Goal: Navigation & Orientation: Find specific page/section

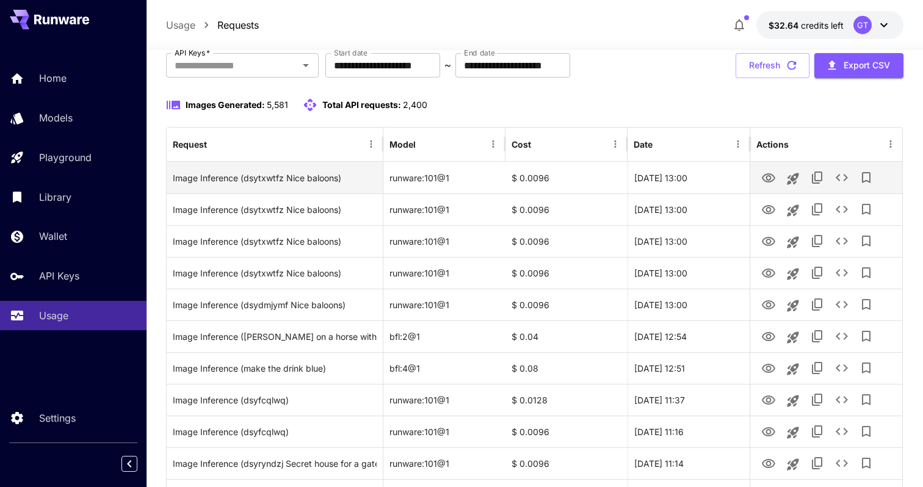
scroll to position [69, 0]
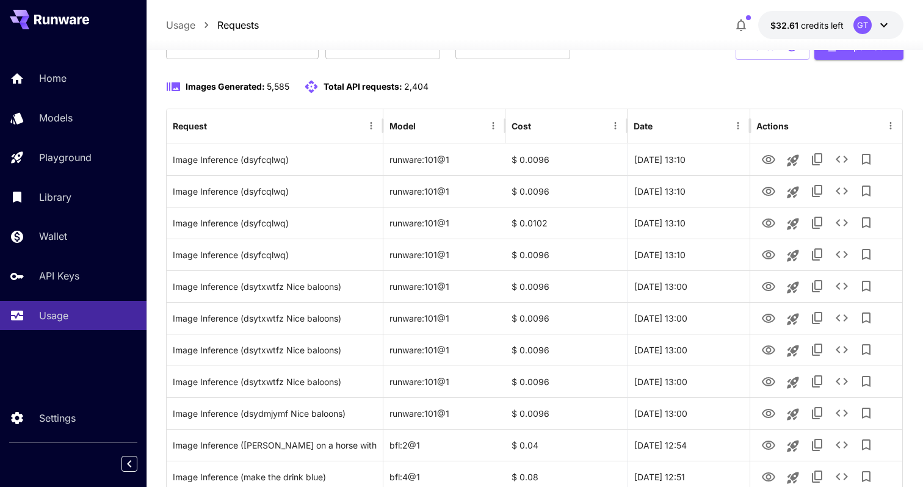
scroll to position [98, 0]
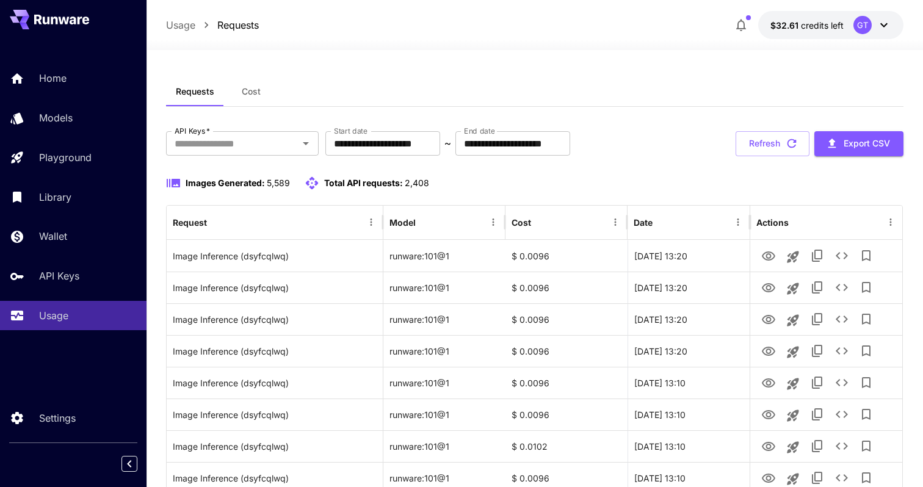
scroll to position [98, 0]
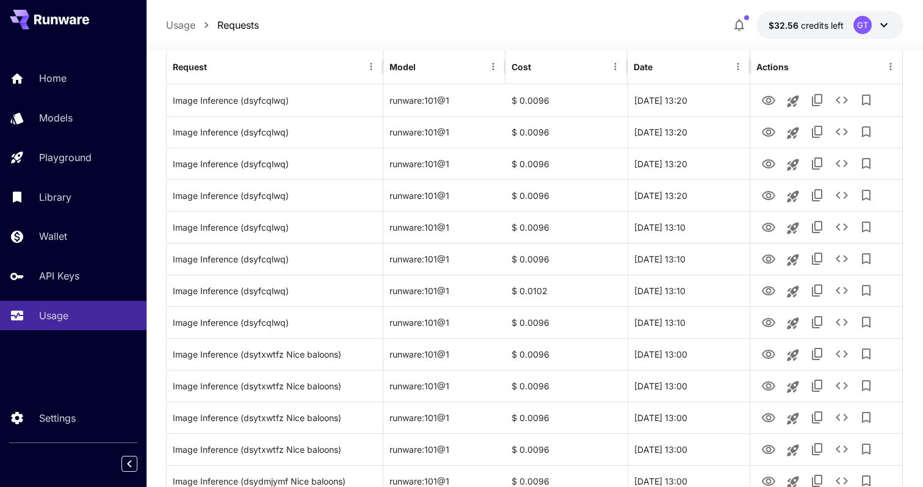
scroll to position [159, 0]
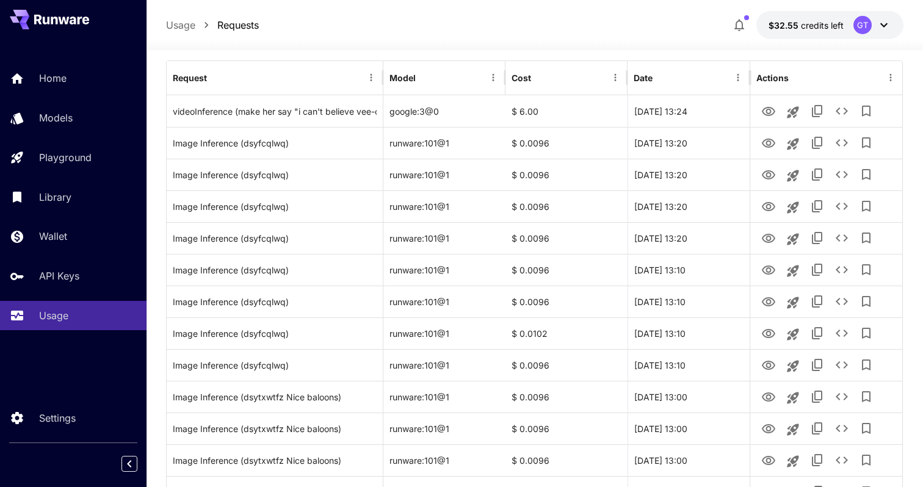
scroll to position [142, 0]
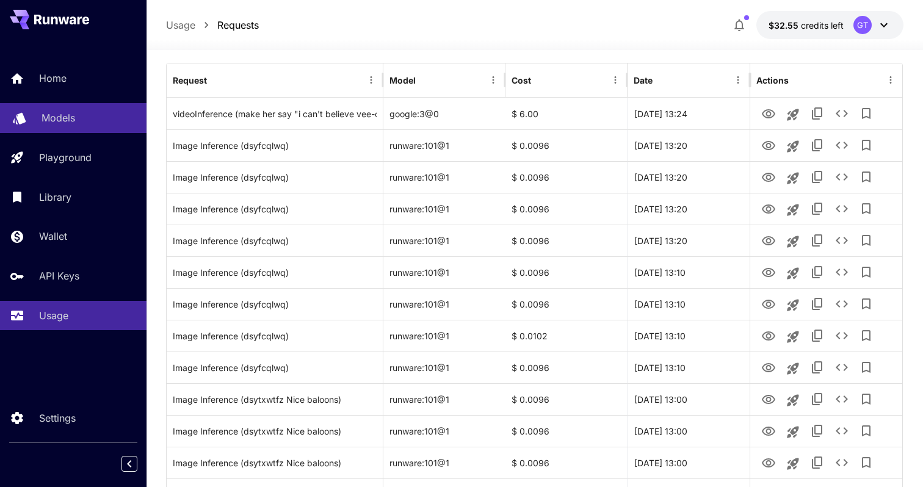
click at [90, 125] on div "Models" at bounding box center [89, 117] width 95 height 15
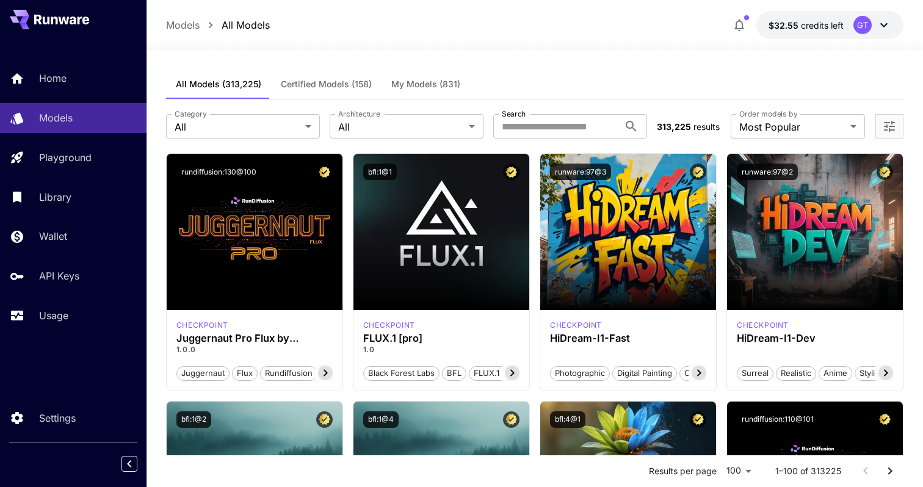
click at [86, 222] on div "Home Models Playground Library Wallet API Keys Usage" at bounding box center [73, 196] width 147 height 267
click at [76, 251] on link "Wallet" at bounding box center [73, 237] width 147 height 30
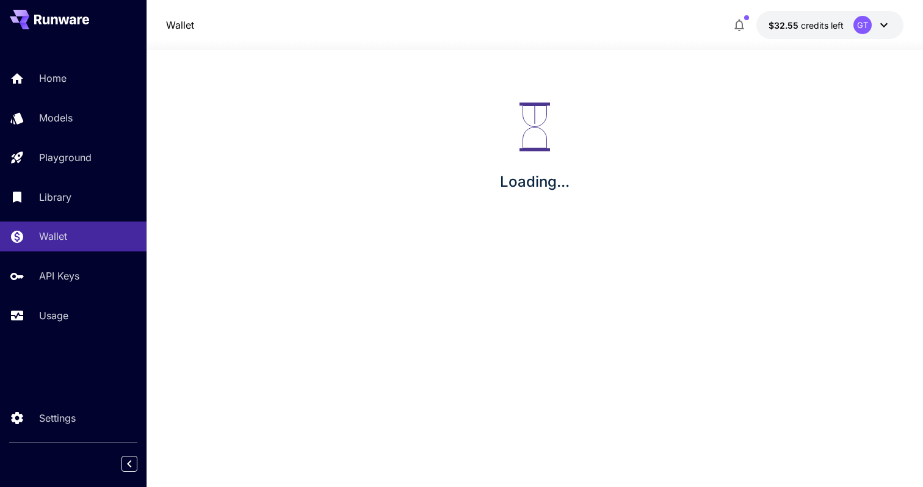
click at [71, 293] on div "Home Models Playground Library Wallet API Keys Usage" at bounding box center [73, 196] width 147 height 267
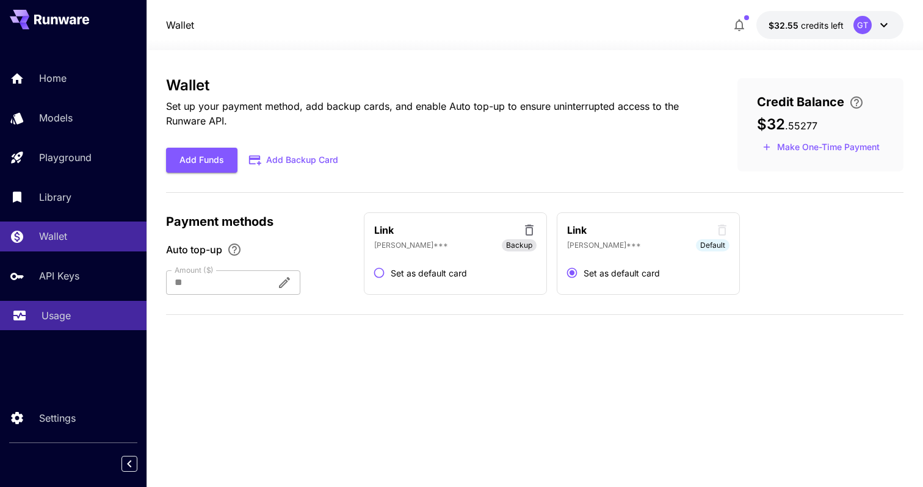
click at [71, 311] on div "Usage" at bounding box center [89, 315] width 95 height 15
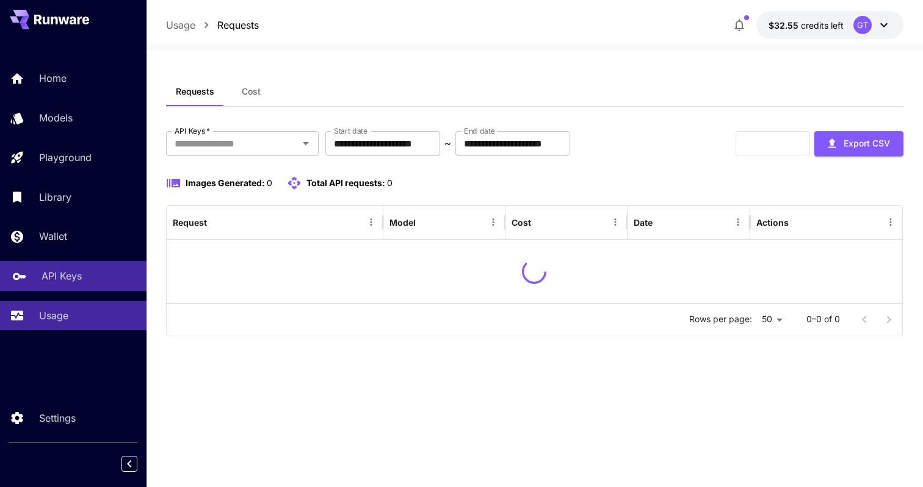
click at [79, 285] on link "API Keys" at bounding box center [73, 276] width 147 height 30
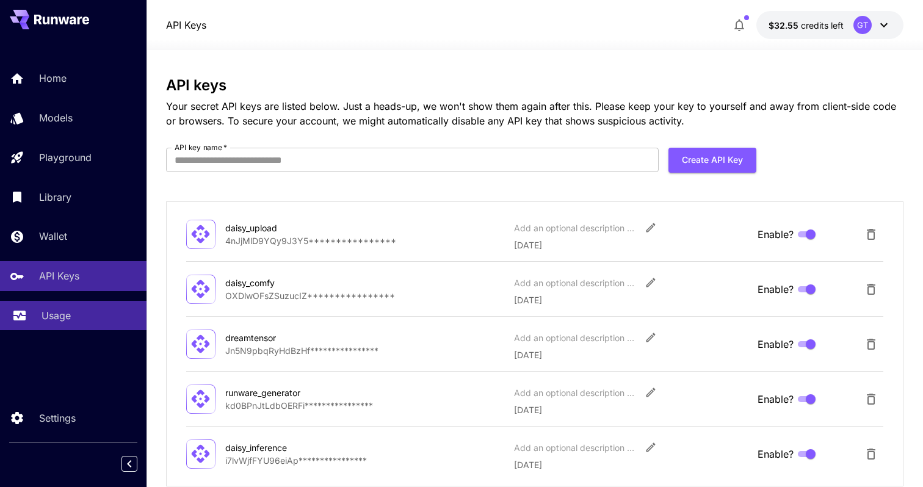
click at [70, 319] on div "Usage" at bounding box center [89, 315] width 95 height 15
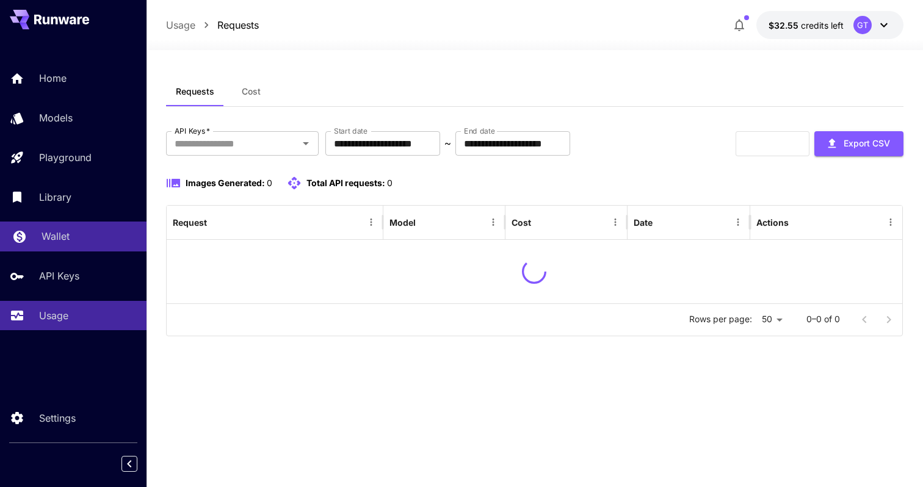
click at [101, 230] on div "Wallet" at bounding box center [89, 236] width 95 height 15
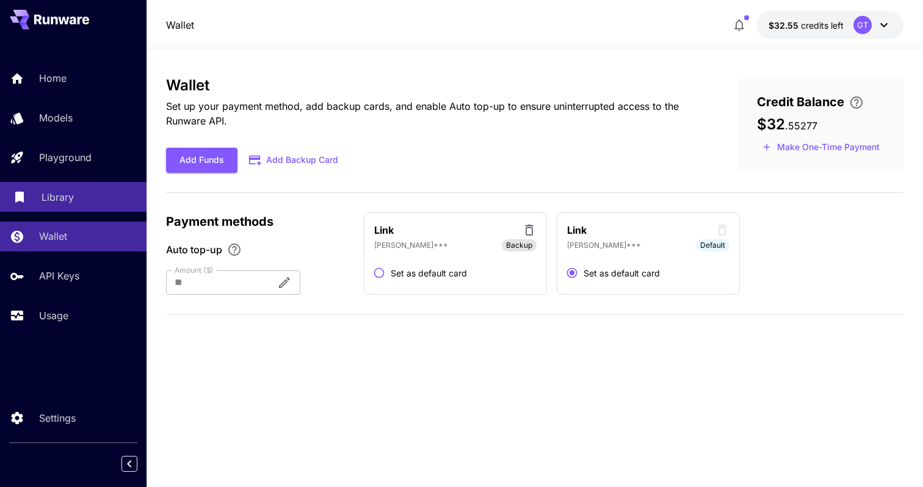
click at [109, 202] on div "Library" at bounding box center [89, 197] width 95 height 15
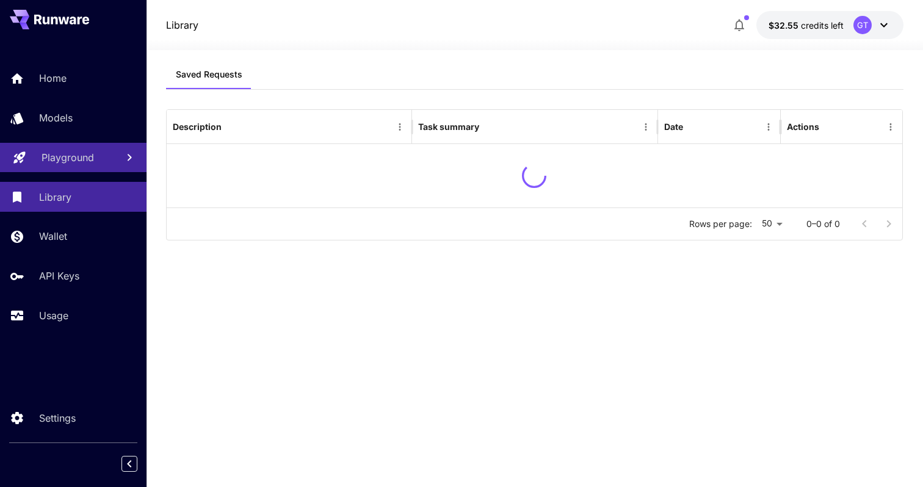
click at [106, 167] on link "Playground" at bounding box center [73, 158] width 147 height 30
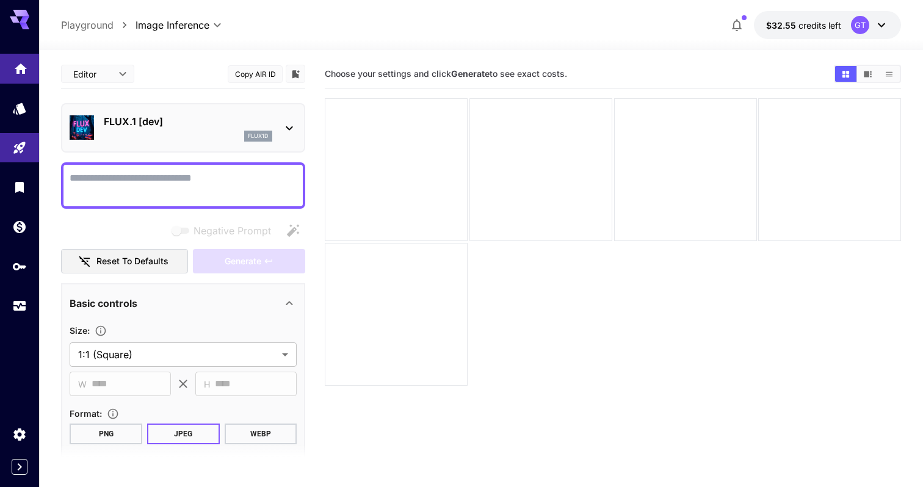
click at [29, 82] on link at bounding box center [19, 69] width 39 height 30
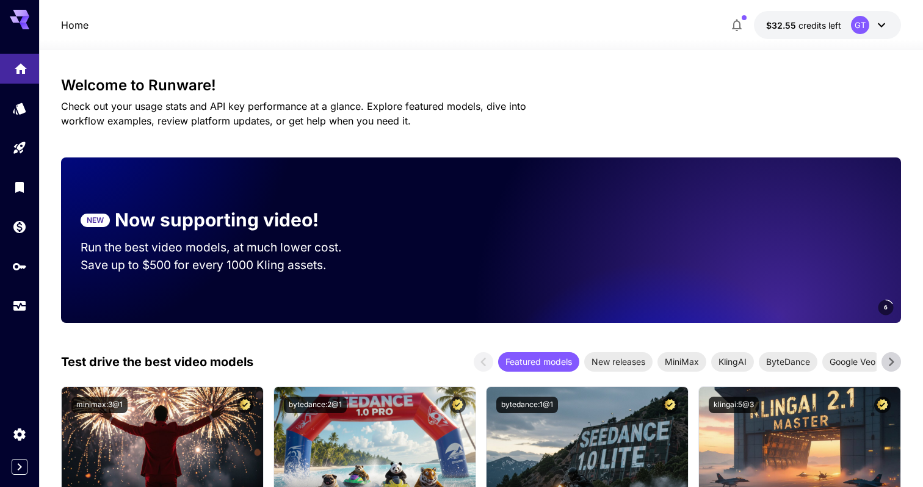
click at [32, 68] on link at bounding box center [19, 69] width 39 height 30
click at [27, 118] on link at bounding box center [19, 108] width 39 height 30
